Goal: Answer question/provide support: Answer question/provide support

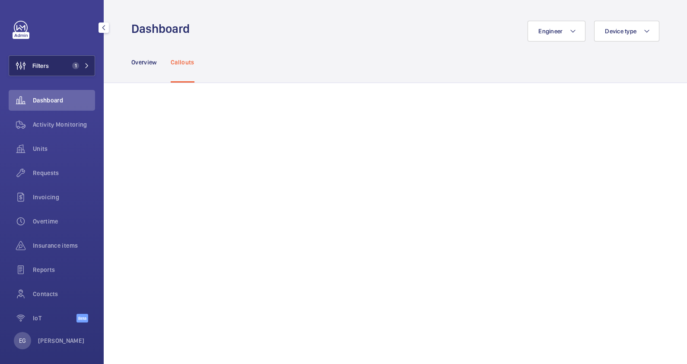
click at [63, 63] on button "Filters 1" at bounding box center [52, 65] width 86 height 21
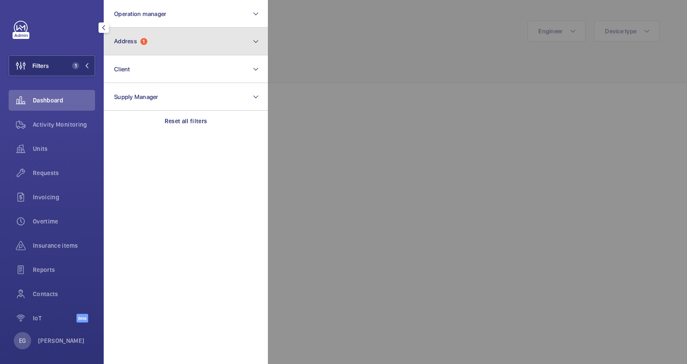
click at [171, 48] on button "Address 1" at bounding box center [186, 42] width 164 height 28
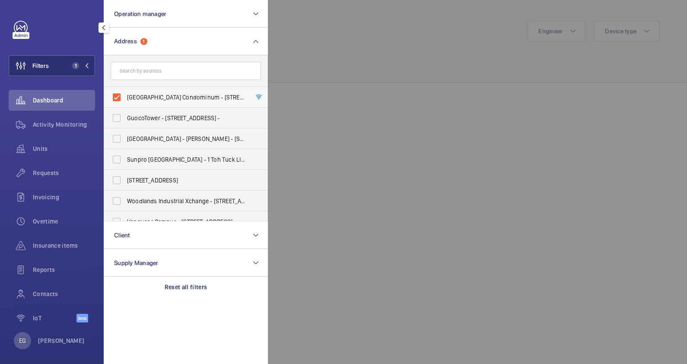
click at [159, 97] on span "Peach Garden Condominum - 6 Peach Garden, SINGAPORE 437606" at bounding box center [186, 97] width 119 height 9
click at [125, 97] on input "Peach Garden Condominum - 6 Peach Garden, SINGAPORE 437606" at bounding box center [116, 97] width 17 height 17
checkbox input "false"
click at [167, 69] on input "text" at bounding box center [186, 71] width 150 height 18
click at [364, 41] on div at bounding box center [611, 182] width 687 height 364
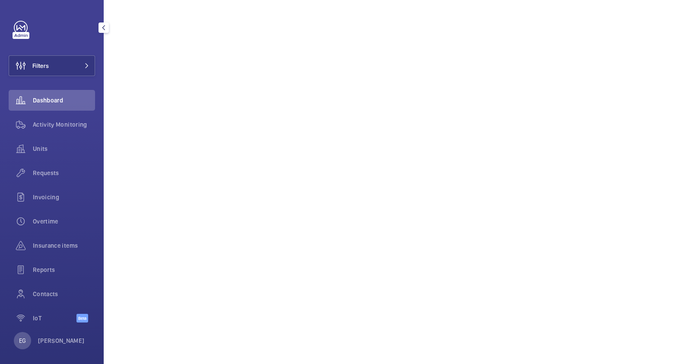
scroll to position [215, 0]
click at [54, 295] on span "Contacts" at bounding box center [64, 293] width 62 height 9
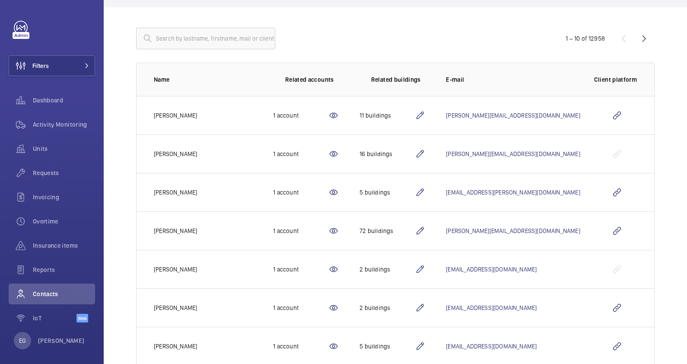
scroll to position [108, 0]
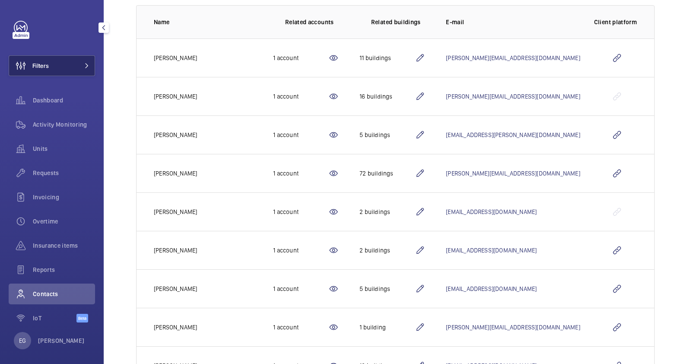
click at [66, 60] on button "Filters" at bounding box center [52, 65] width 86 height 21
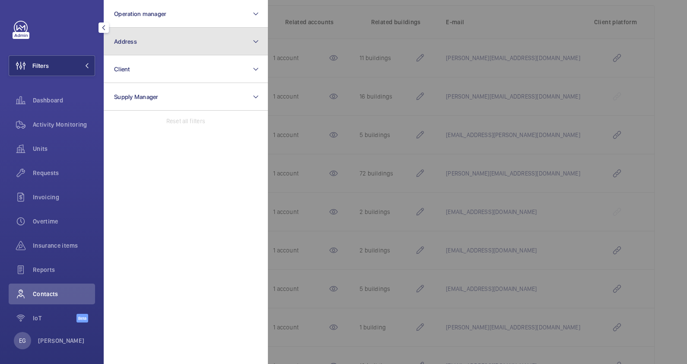
click at [172, 39] on button "Address" at bounding box center [186, 42] width 164 height 28
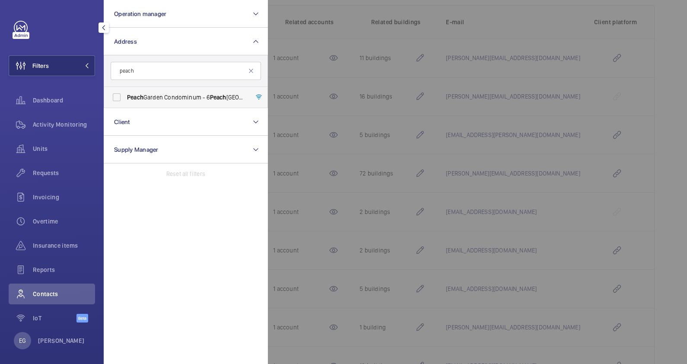
type input "peach"
drag, startPoint x: 188, startPoint y: 89, endPoint x: 187, endPoint y: 94, distance: 4.8
click at [187, 94] on label "Peach Garden Condominum - 6 Peach Garden, SINGAPORE 437606" at bounding box center [179, 97] width 150 height 21
click at [125, 94] on input "Peach Garden Condominum - 6 Peach Garden, SINGAPORE 437606" at bounding box center [116, 97] width 17 height 17
checkbox input "true"
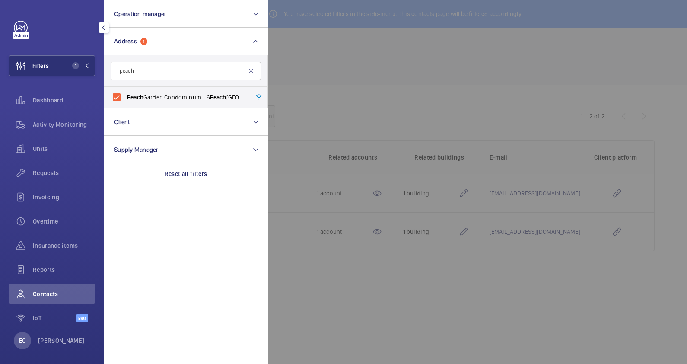
click at [315, 28] on div at bounding box center [611, 182] width 687 height 364
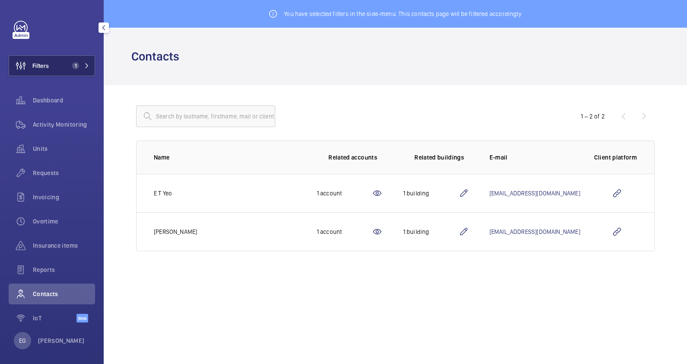
click at [64, 62] on button "Filters 1" at bounding box center [52, 65] width 86 height 21
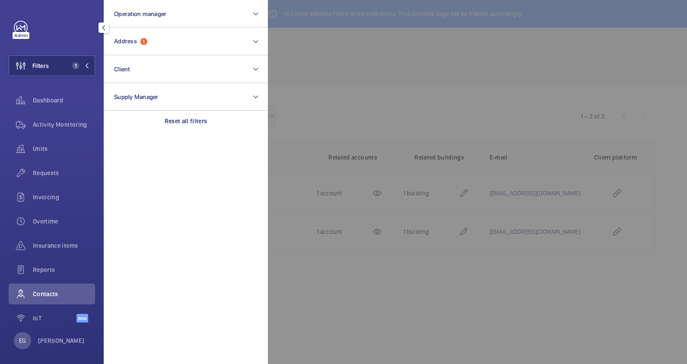
click at [421, 54] on div at bounding box center [611, 182] width 687 height 364
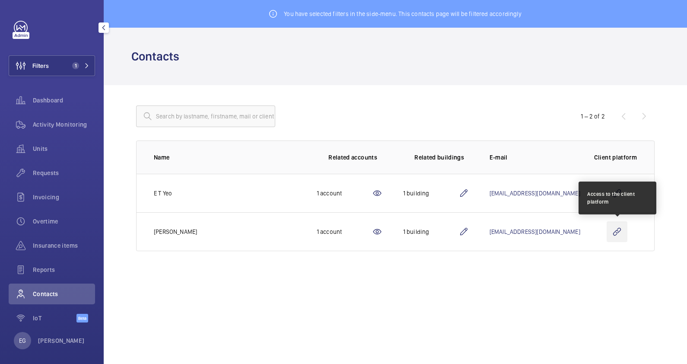
click at [614, 232] on wm-front-icon-button at bounding box center [616, 231] width 21 height 21
